Goal: Check status

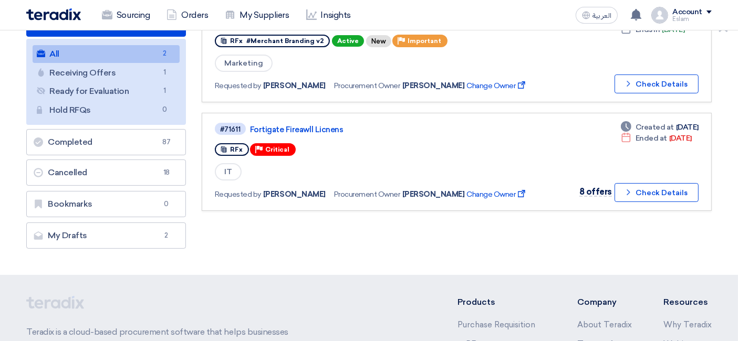
scroll to position [4, 0]
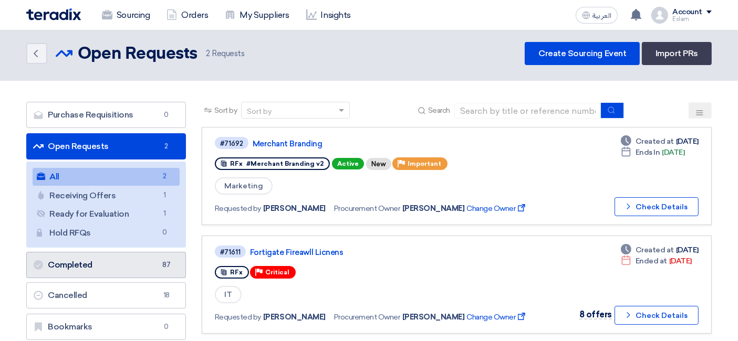
click at [131, 270] on link "Completed Completed 87" at bounding box center [106, 265] width 160 height 26
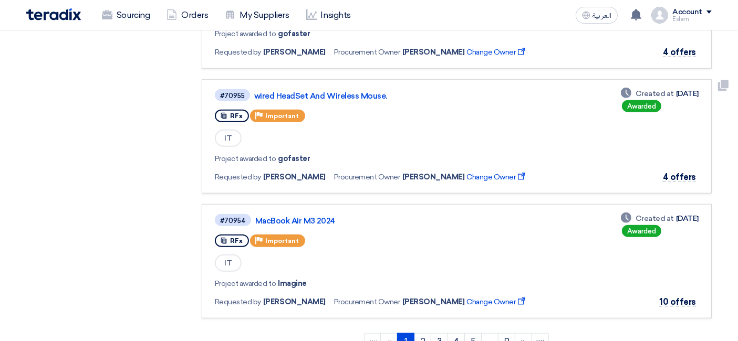
scroll to position [1108, 0]
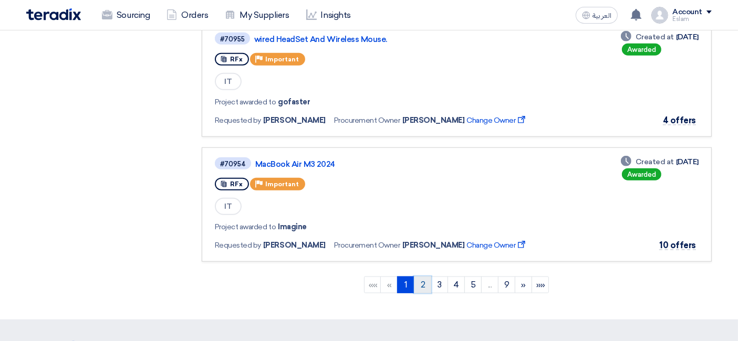
click at [426, 277] on link "2" at bounding box center [422, 285] width 17 height 17
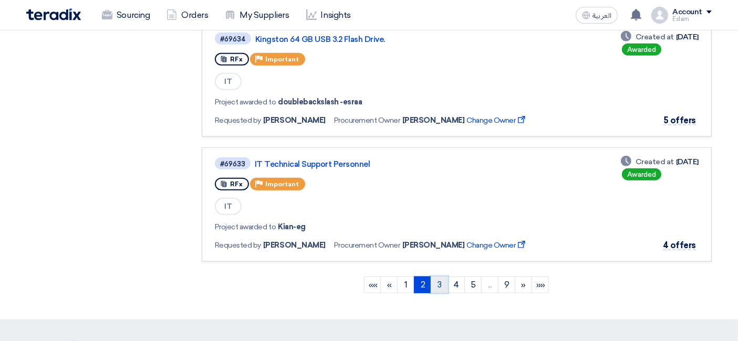
click at [446, 277] on link "3" at bounding box center [439, 285] width 17 height 17
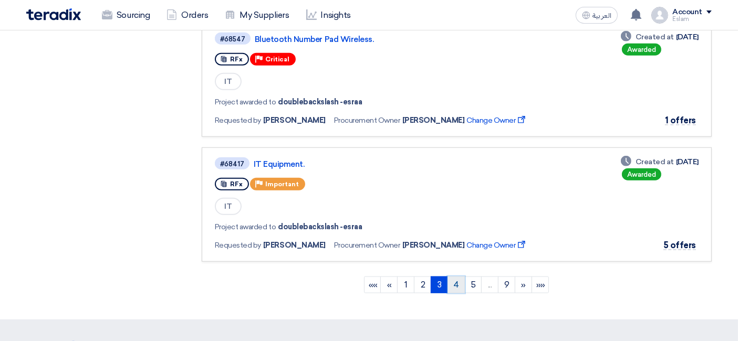
click at [452, 277] on link "4" at bounding box center [455, 285] width 17 height 17
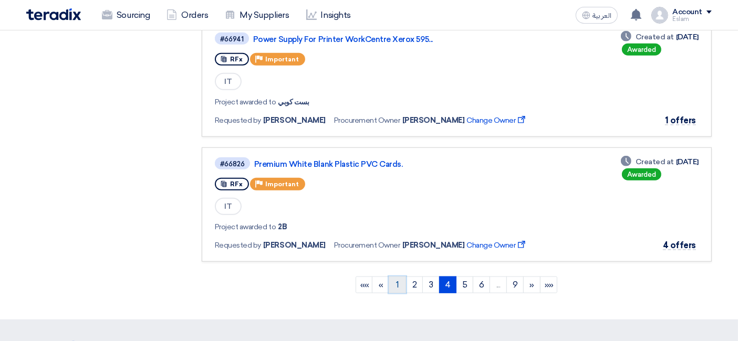
click at [399, 277] on link "1" at bounding box center [397, 285] width 17 height 17
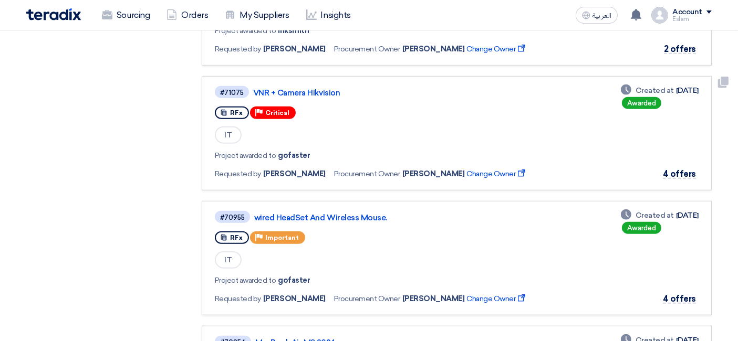
scroll to position [933, 0]
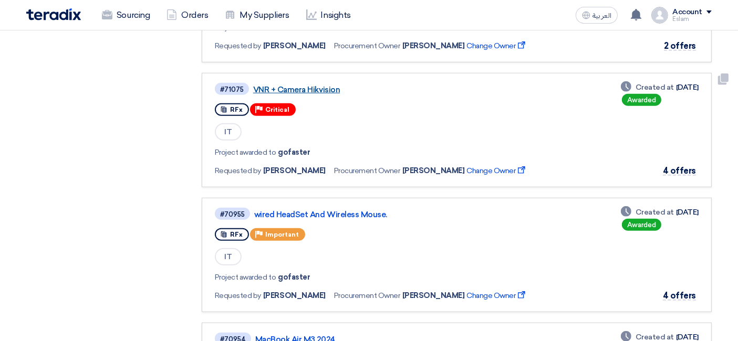
click at [303, 85] on link "VNR + Camera Hikvision" at bounding box center [384, 89] width 263 height 9
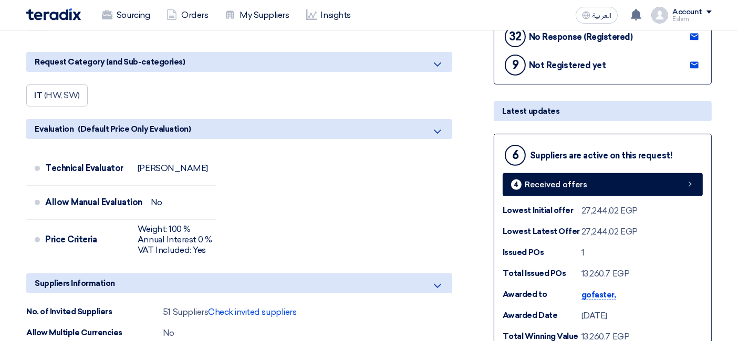
scroll to position [350, 0]
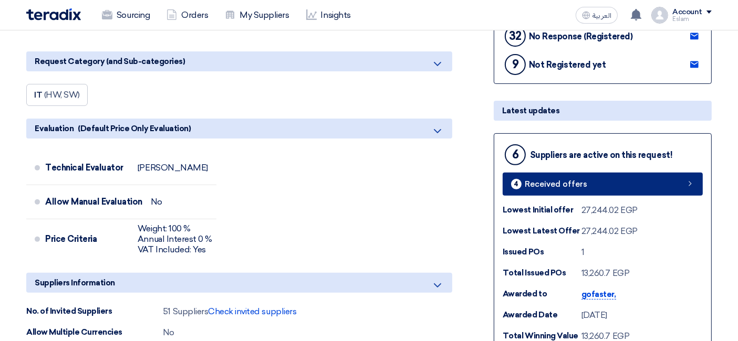
click at [629, 179] on link "4 Received offers" at bounding box center [602, 184] width 200 height 23
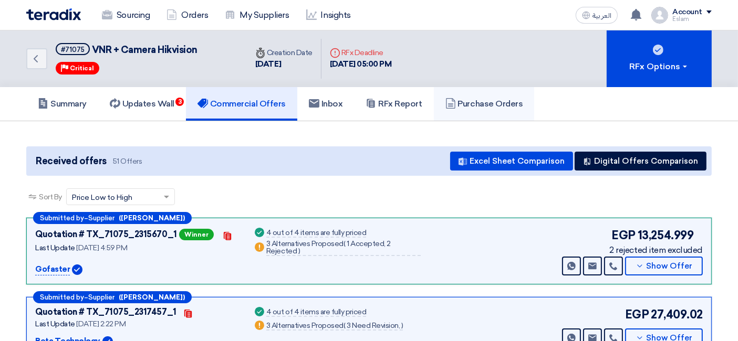
click at [502, 99] on h5 "Purchase Orders" at bounding box center [484, 104] width 78 height 11
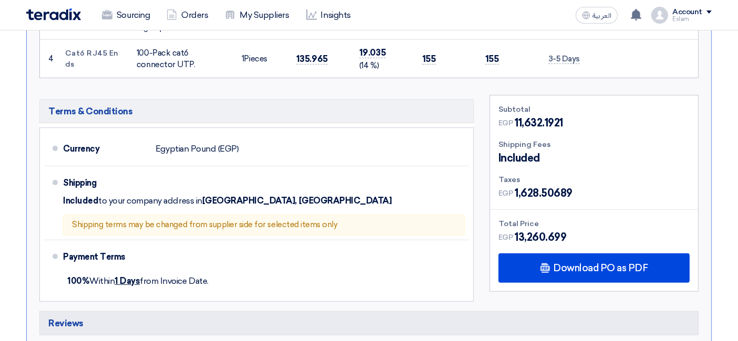
scroll to position [466, 0]
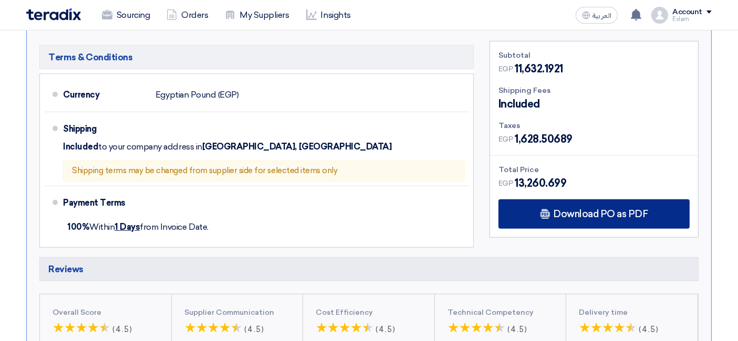
click at [610, 210] on span "Download PO as PDF" at bounding box center [600, 214] width 95 height 9
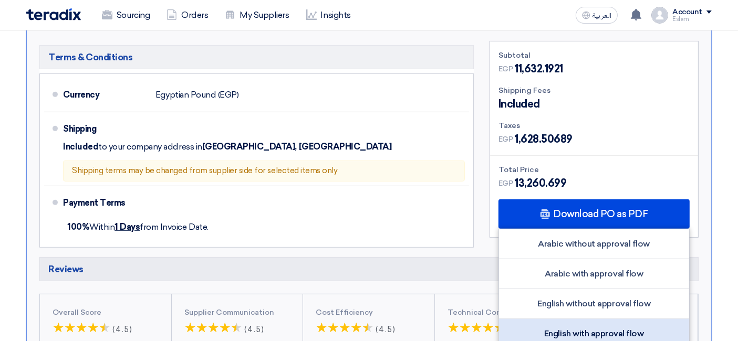
click at [604, 319] on div "English with approval flow" at bounding box center [594, 333] width 190 height 29
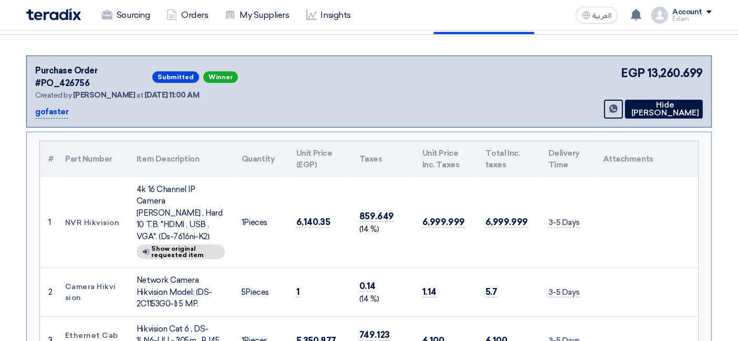
scroll to position [58, 0]
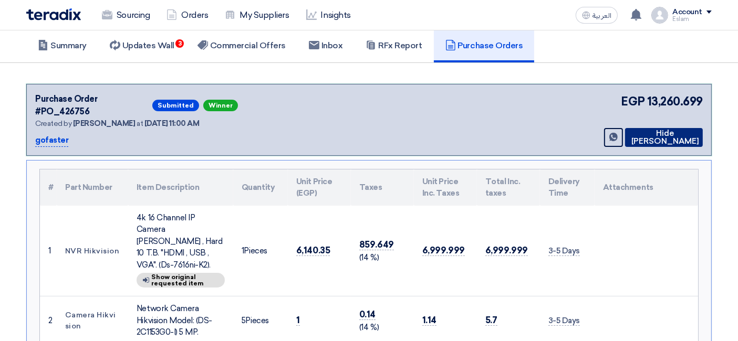
click at [629, 133] on icon at bounding box center [629, 137] width 0 height 8
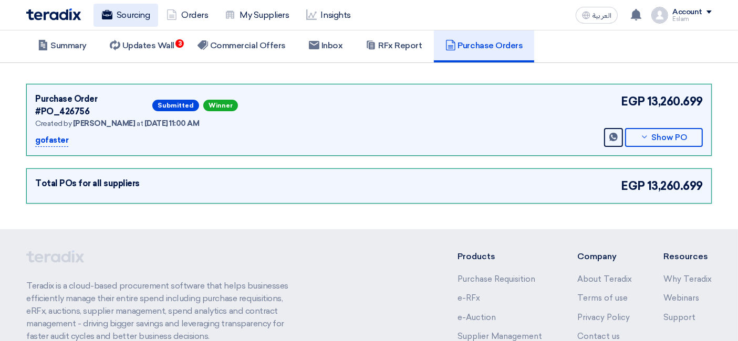
click at [122, 24] on link "Sourcing" at bounding box center [125, 15] width 65 height 23
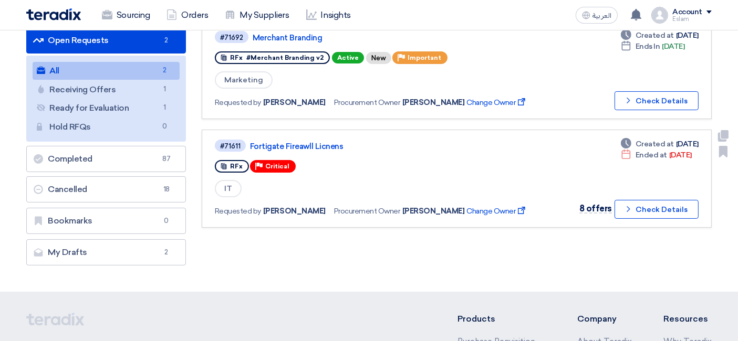
scroll to position [58, 0]
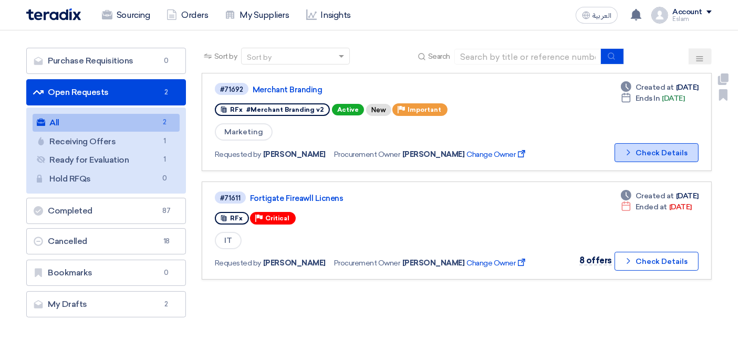
click at [644, 155] on button "Check details Check Details" at bounding box center [656, 152] width 84 height 19
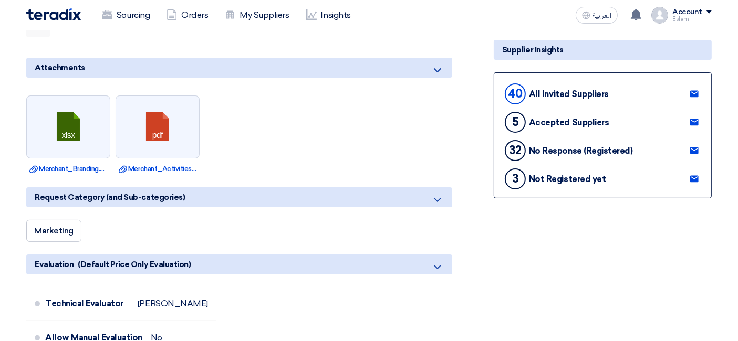
scroll to position [350, 0]
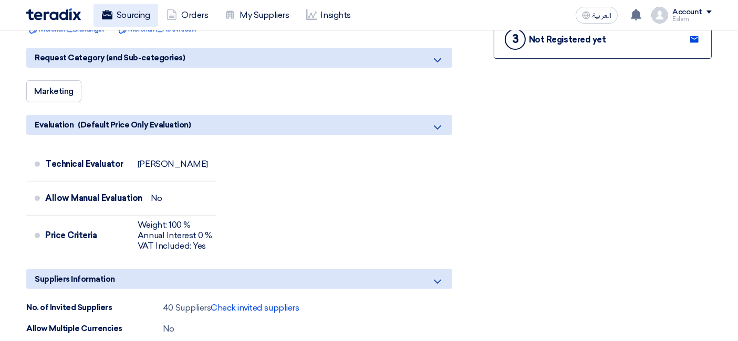
click at [145, 17] on link "Sourcing" at bounding box center [125, 15] width 65 height 23
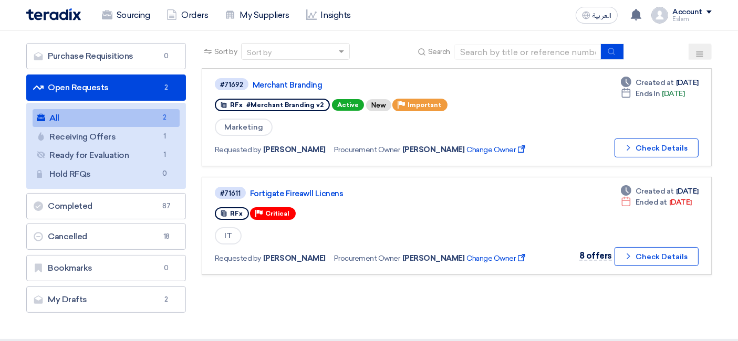
scroll to position [58, 0]
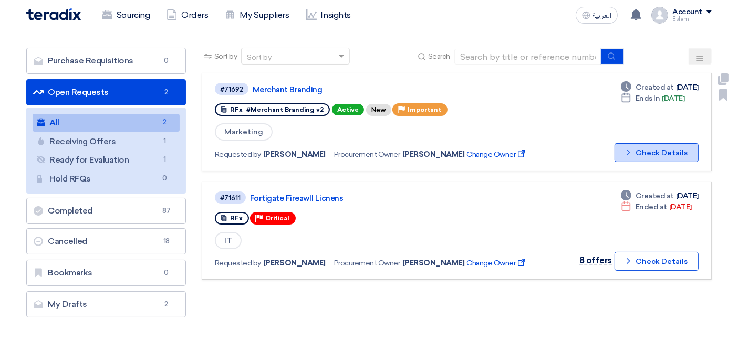
click at [648, 148] on button "Check details Check Details" at bounding box center [656, 152] width 84 height 19
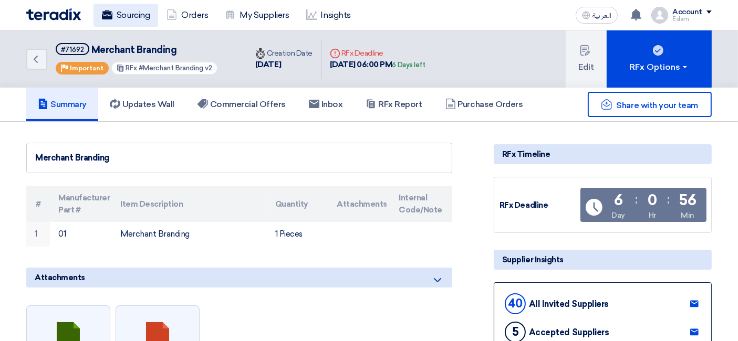
click at [117, 17] on link "Sourcing" at bounding box center [125, 15] width 65 height 23
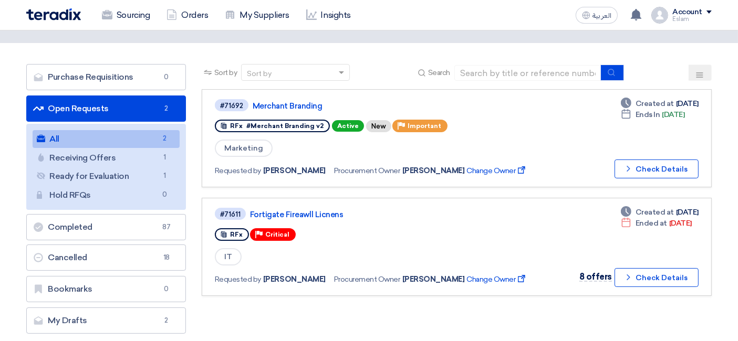
scroll to position [58, 0]
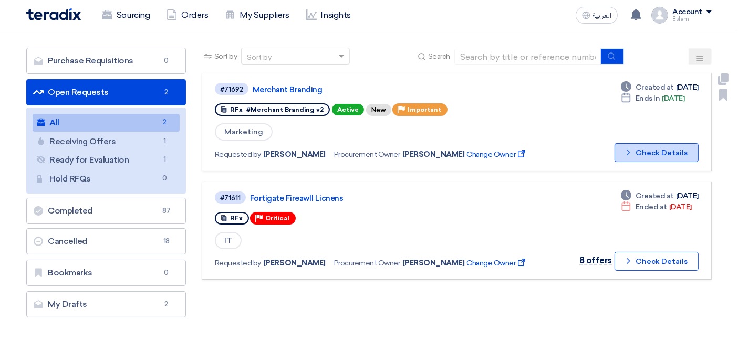
click at [666, 150] on button "Check details Check Details" at bounding box center [656, 152] width 84 height 19
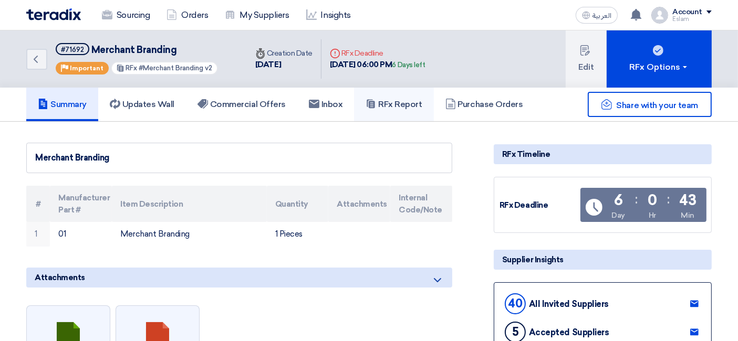
click at [393, 111] on link "RFx Report" at bounding box center [393, 105] width 79 height 34
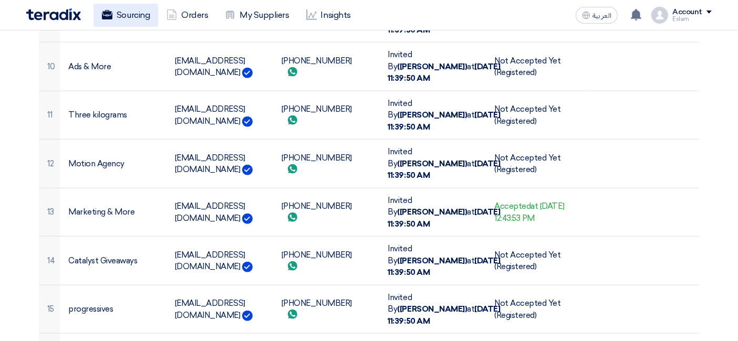
scroll to position [758, 0]
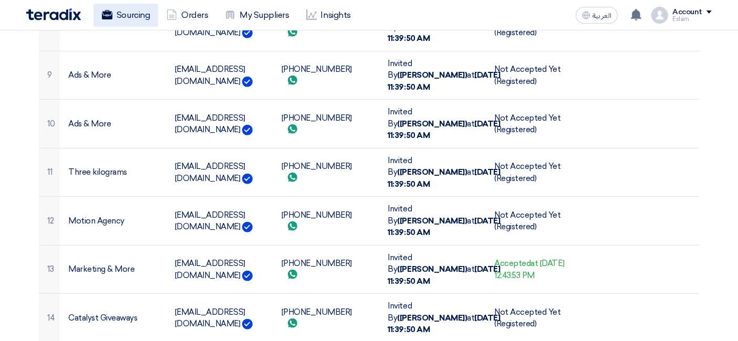
click at [135, 4] on link "Sourcing" at bounding box center [125, 15] width 65 height 23
